Goal: Navigation & Orientation: Find specific page/section

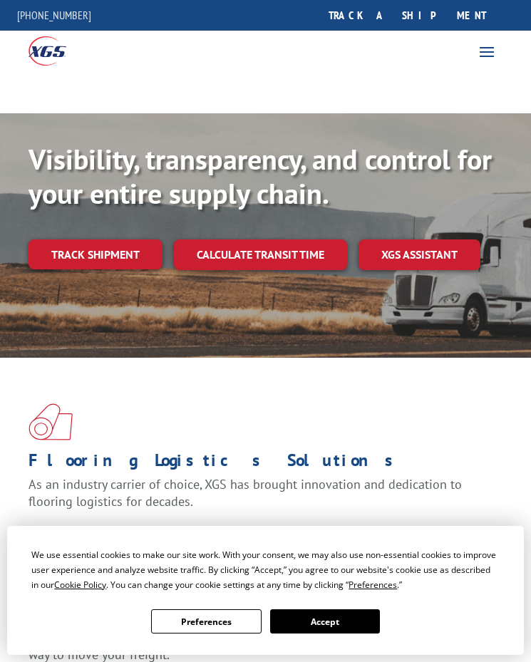
click at [477, 57] on span at bounding box center [486, 51] width 23 height 23
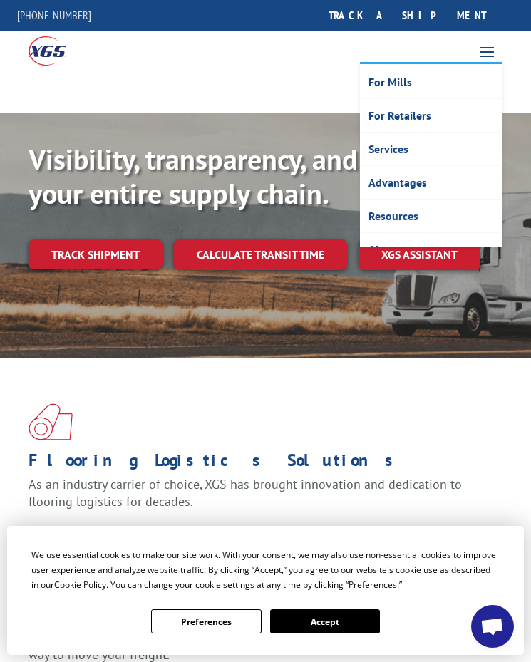
click at [487, 56] on span at bounding box center [486, 51] width 23 height 23
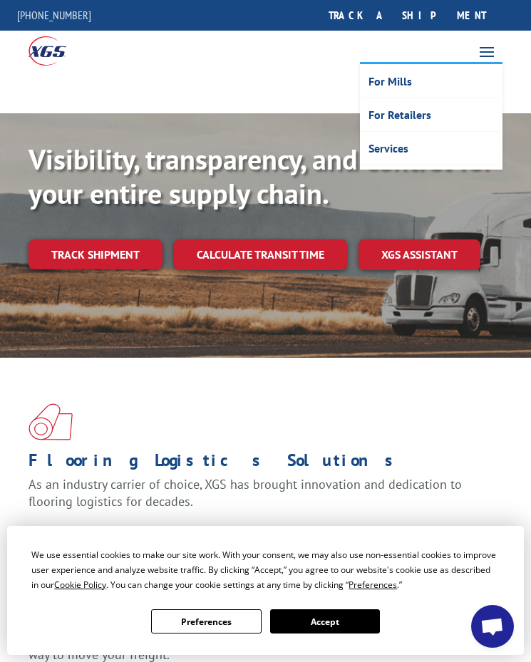
click at [487, 56] on span at bounding box center [486, 51] width 23 height 23
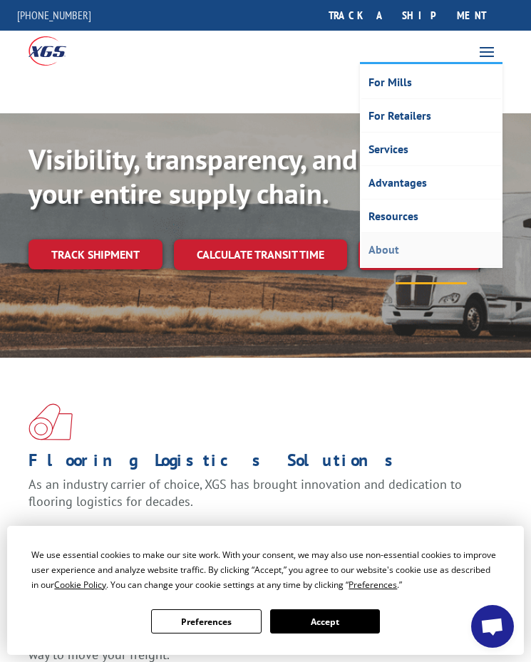
click at [384, 248] on link "About" at bounding box center [431, 249] width 140 height 33
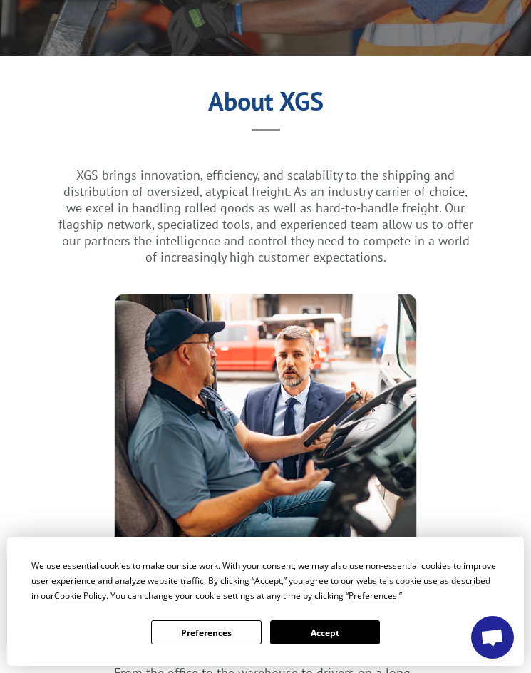
scroll to position [356, 0]
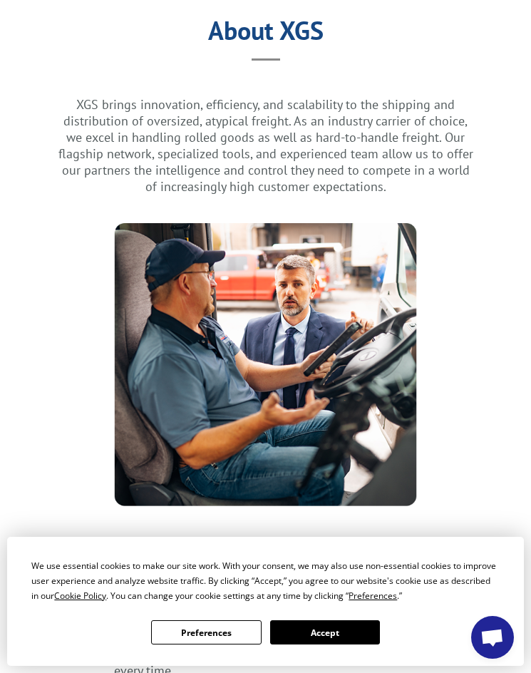
click at [213, 629] on button "Preferences" at bounding box center [206, 632] width 110 height 24
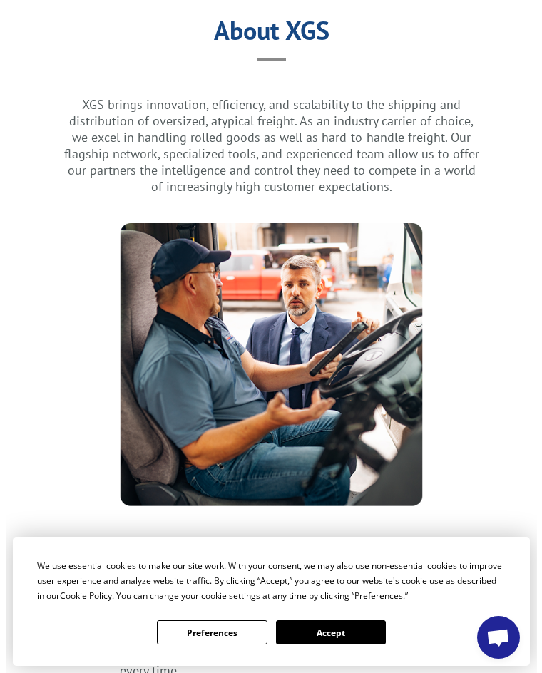
scroll to position [358, 0]
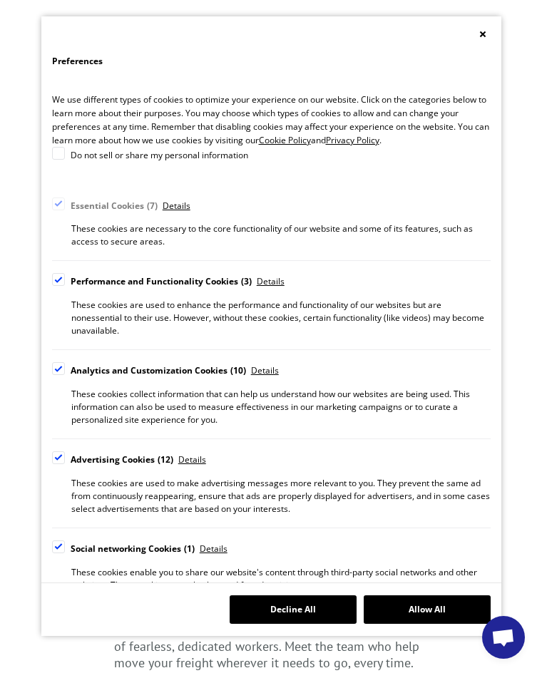
click at [282, 604] on button "Decline All" at bounding box center [292, 609] width 127 height 29
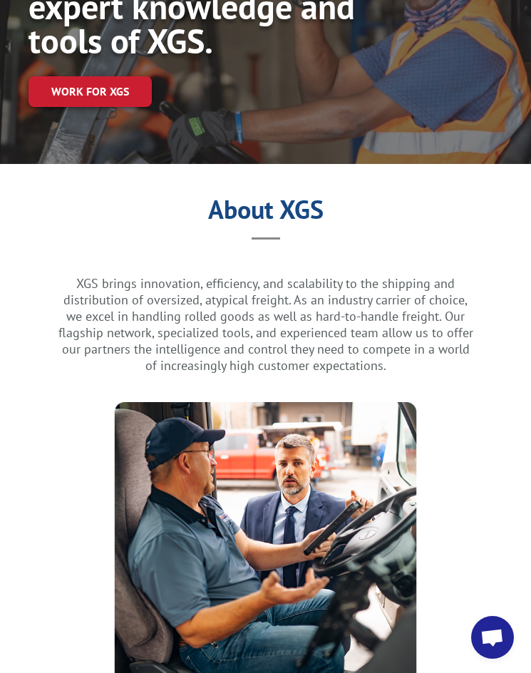
scroll to position [285, 0]
